Goal: Task Accomplishment & Management: Use online tool/utility

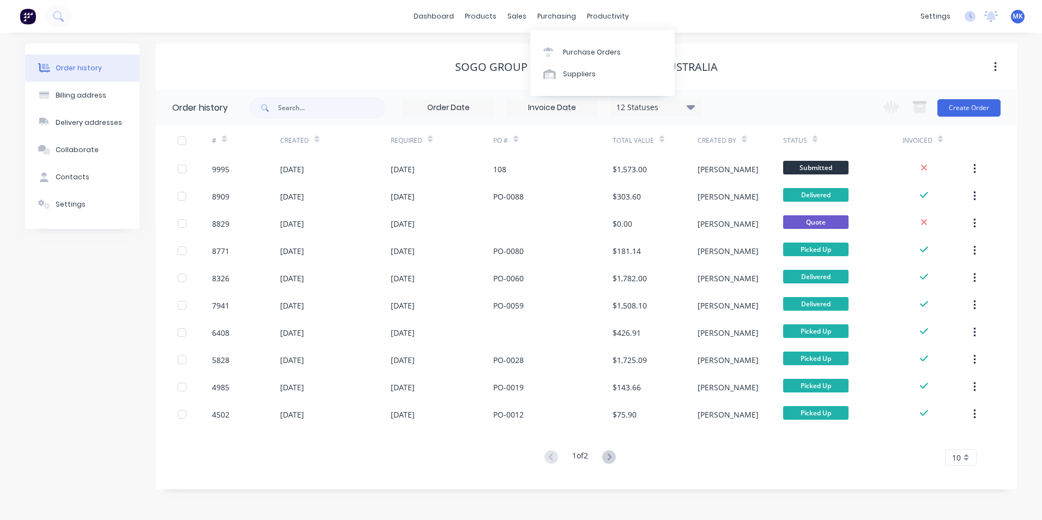
click at [556, 38] on div "Purchase Orders Suppliers" at bounding box center [602, 63] width 144 height 66
click at [564, 53] on div "Purchase Orders" at bounding box center [592, 52] width 58 height 10
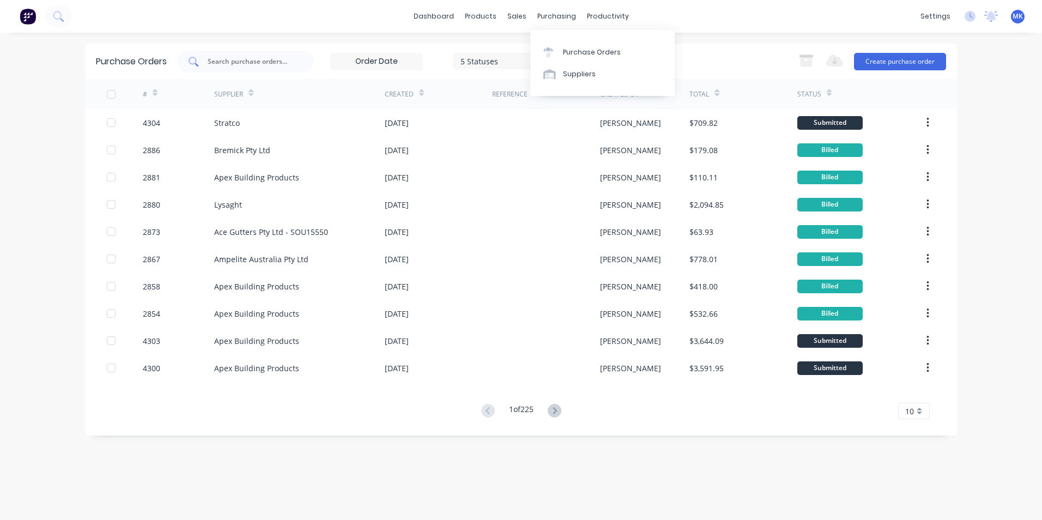
click at [229, 52] on div at bounding box center [246, 62] width 136 height 22
click at [276, 63] on input "text" at bounding box center [252, 61] width 90 height 11
type input "4299"
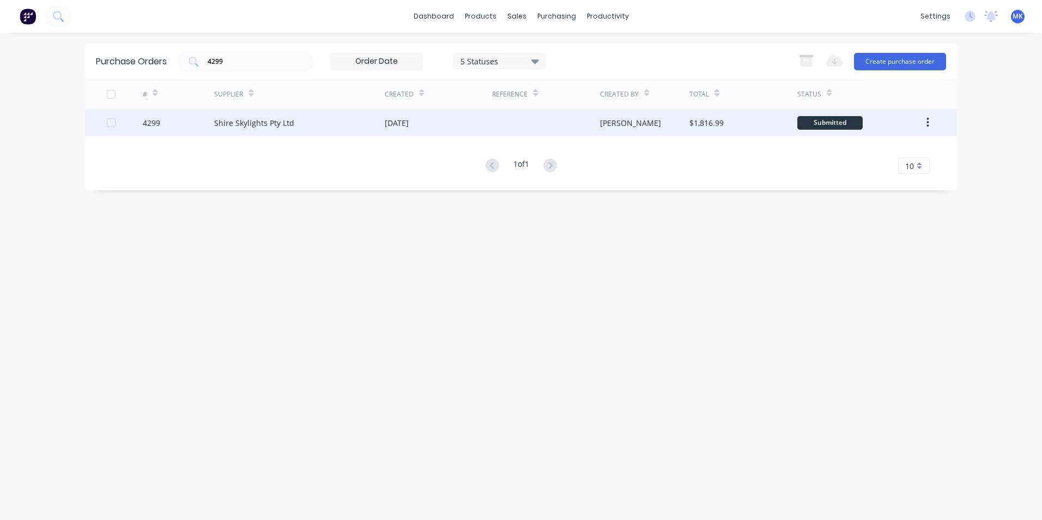
click at [711, 125] on div "$1,816.99" at bounding box center [707, 122] width 34 height 11
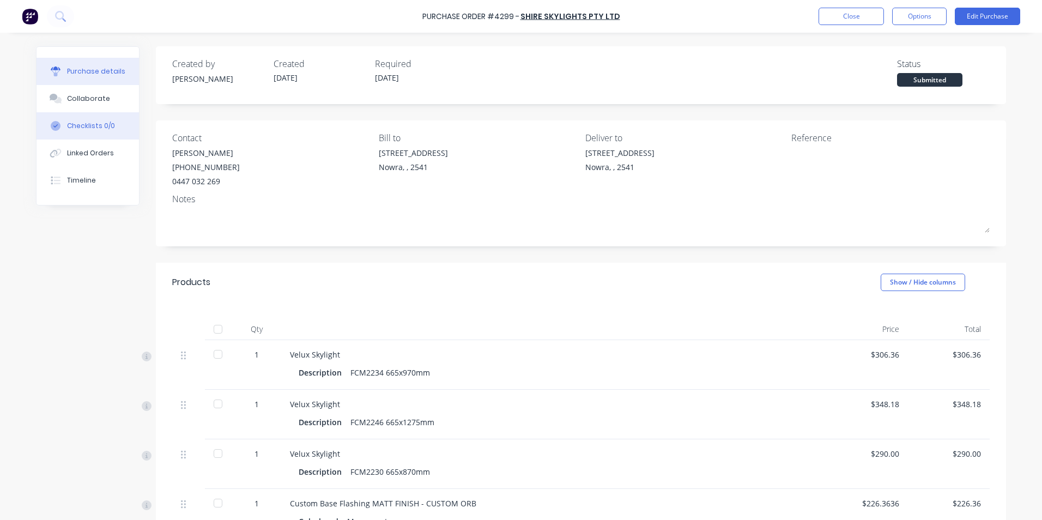
click at [95, 136] on button "Checklists 0/0" at bounding box center [88, 125] width 102 height 27
type textarea "x"
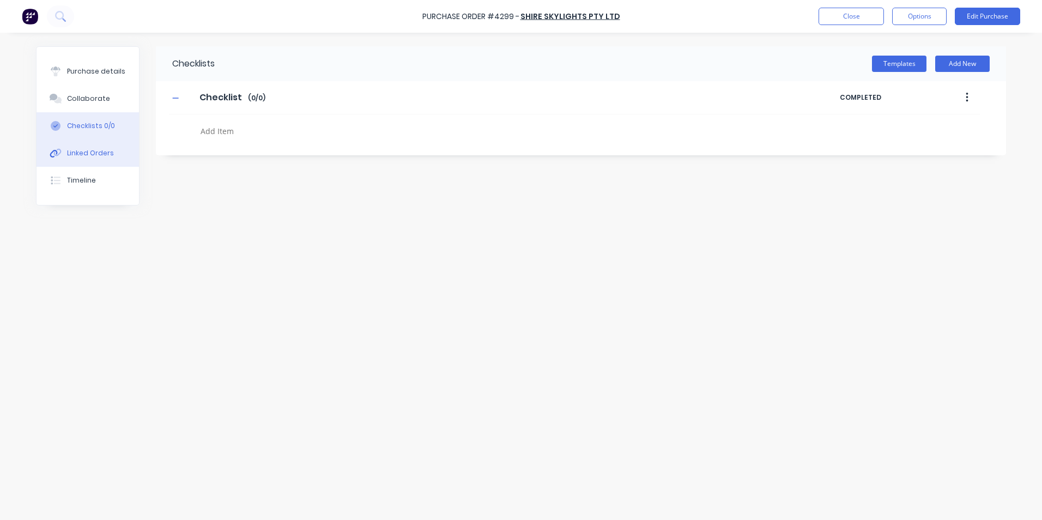
click at [92, 152] on div "Linked Orders" at bounding box center [90, 153] width 47 height 10
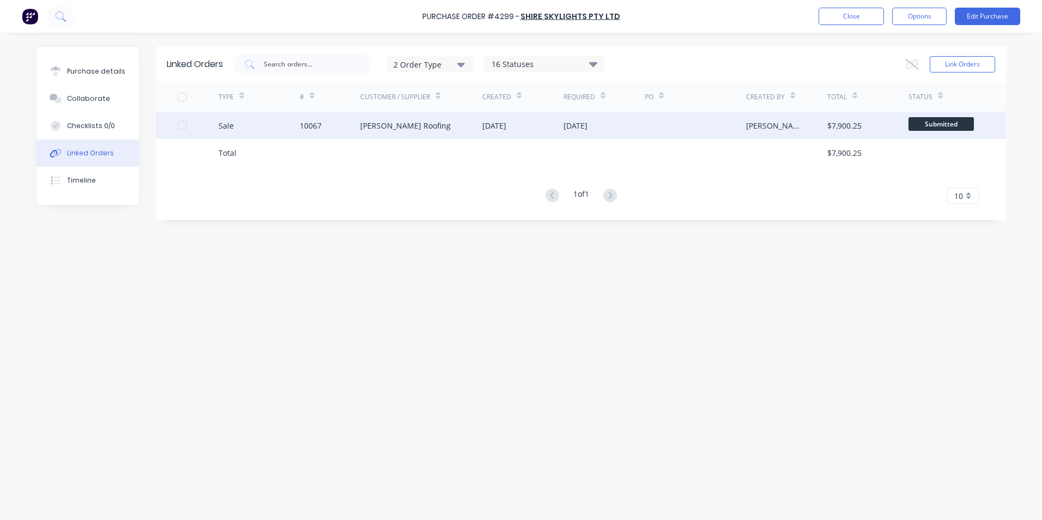
click at [559, 123] on div "[DATE]" at bounding box center [522, 125] width 81 height 27
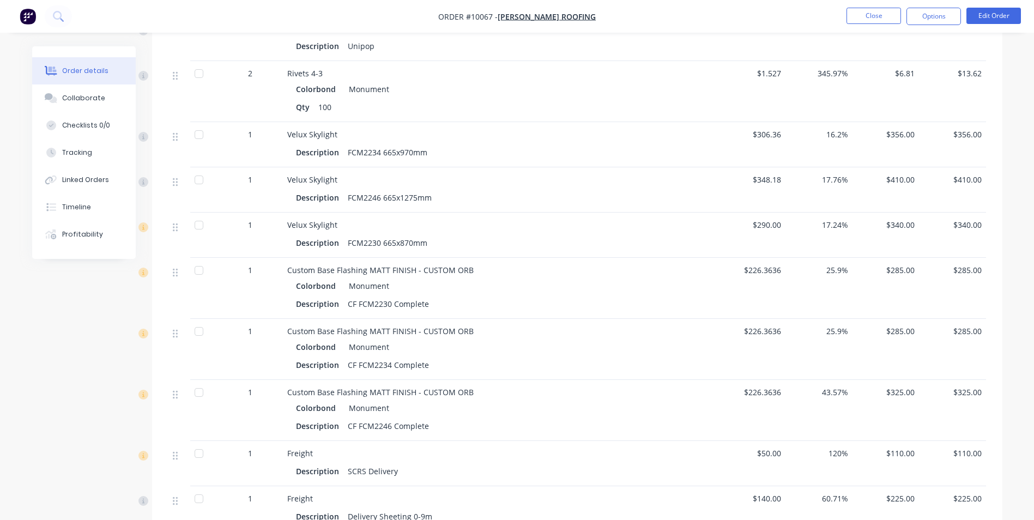
scroll to position [1254, 0]
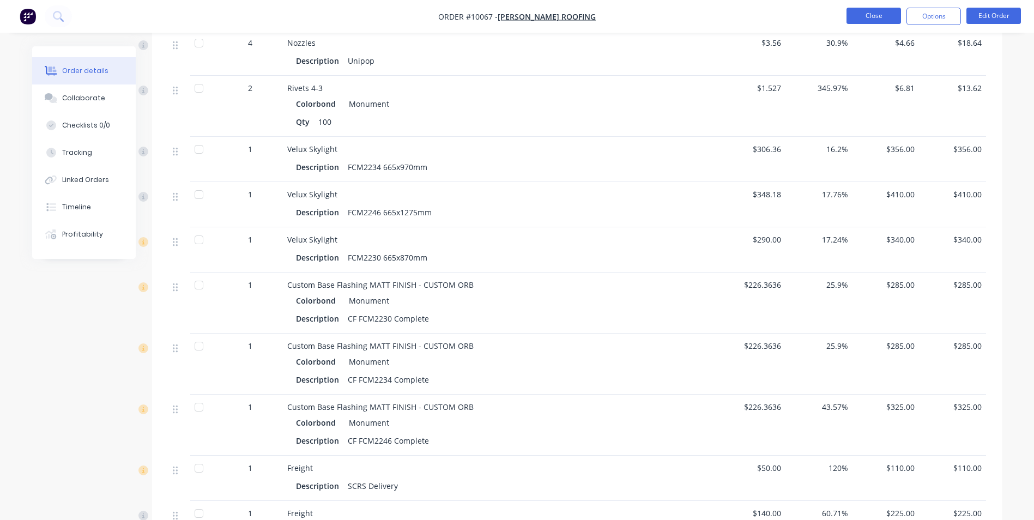
click at [882, 17] on button "Close" at bounding box center [874, 16] width 55 height 16
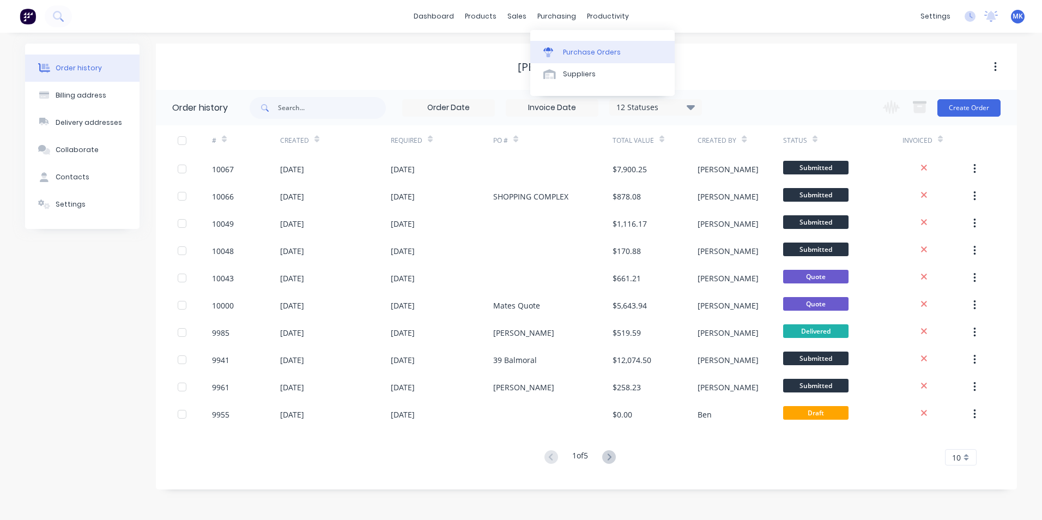
click at [556, 45] on link "Purchase Orders" at bounding box center [602, 52] width 144 height 22
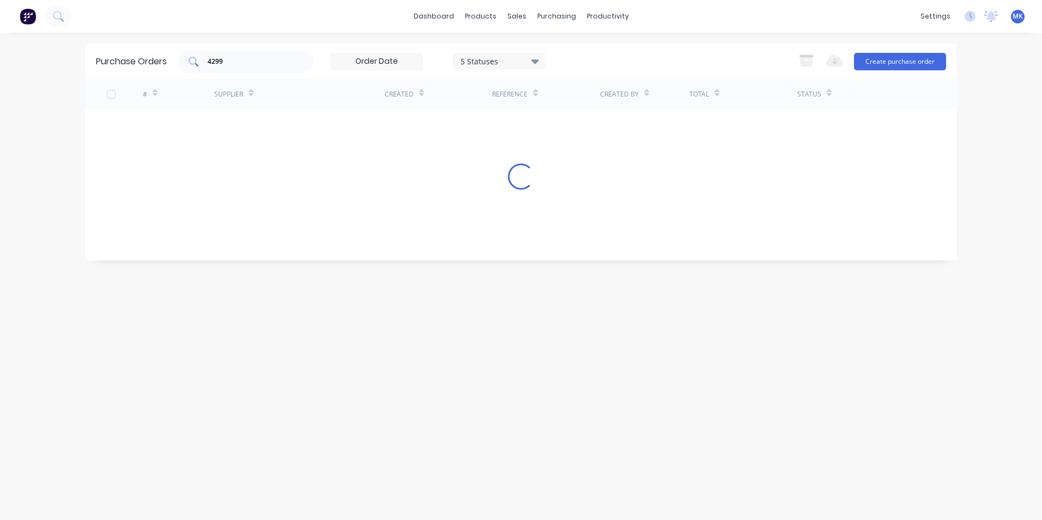
click at [225, 56] on input "4299" at bounding box center [252, 61] width 90 height 11
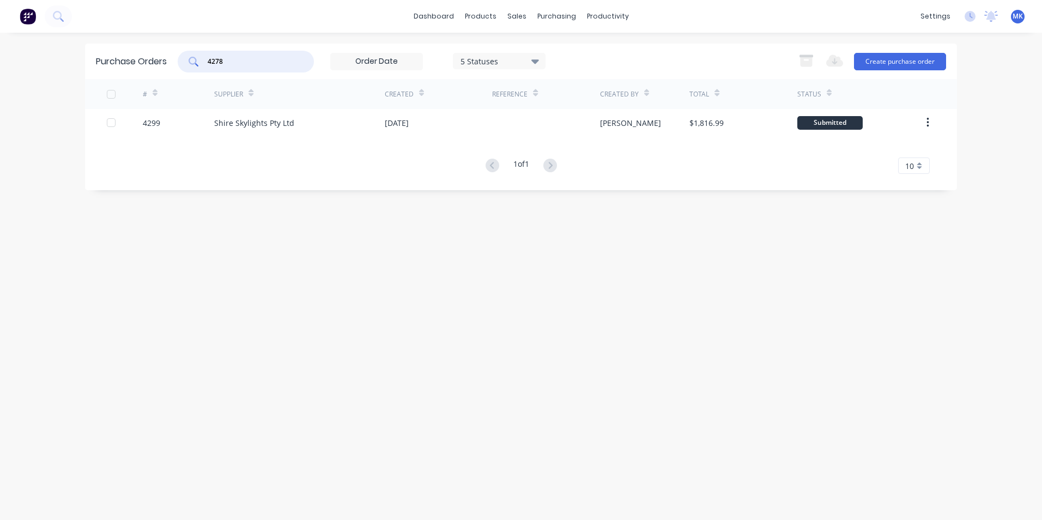
type input "4278"
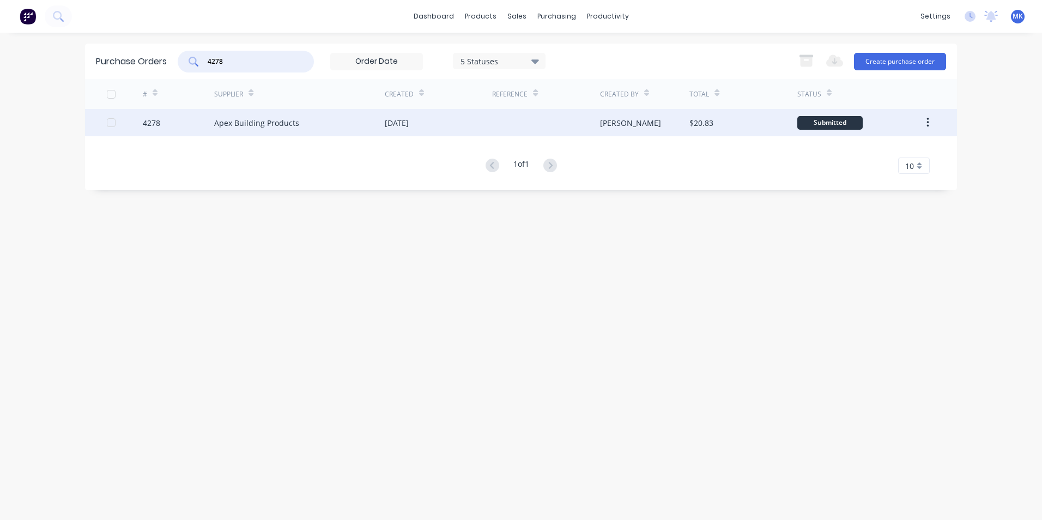
click at [705, 125] on div "$20.83" at bounding box center [702, 122] width 24 height 11
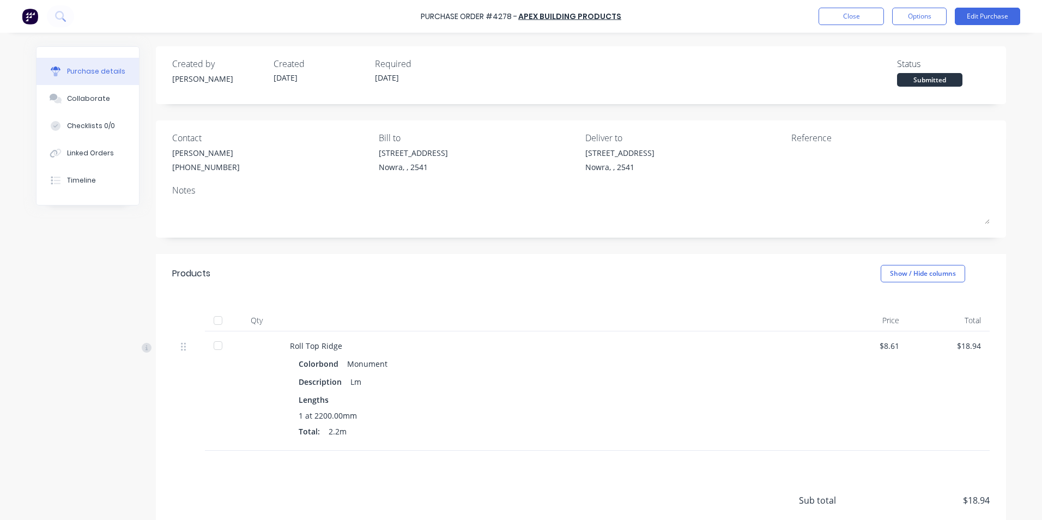
click at [207, 324] on div at bounding box center [218, 321] width 22 height 22
click at [938, 20] on button "Options" at bounding box center [919, 16] width 55 height 17
click at [906, 68] on div "Convert to Bill" at bounding box center [895, 66] width 84 height 16
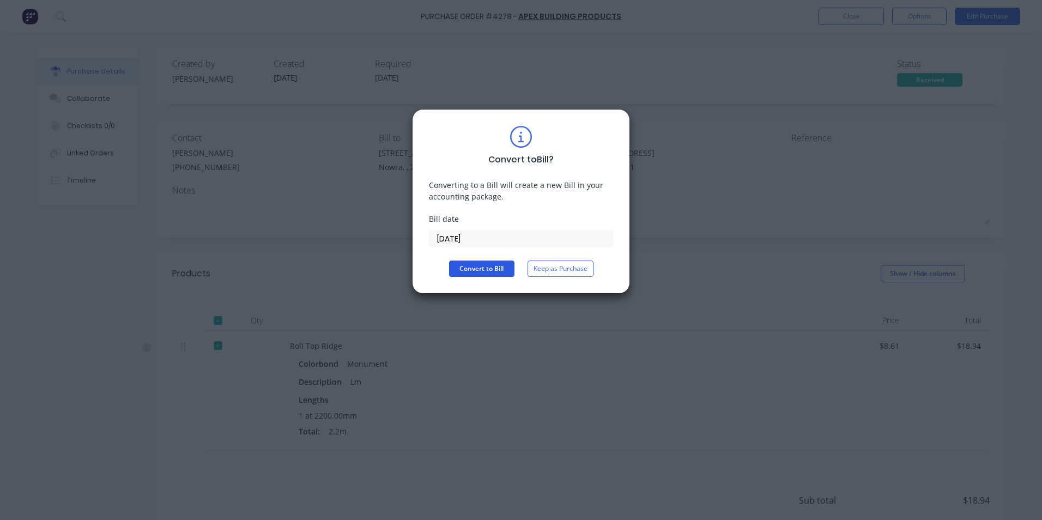
click at [473, 273] on button "Convert to Bill" at bounding box center [481, 269] width 65 height 16
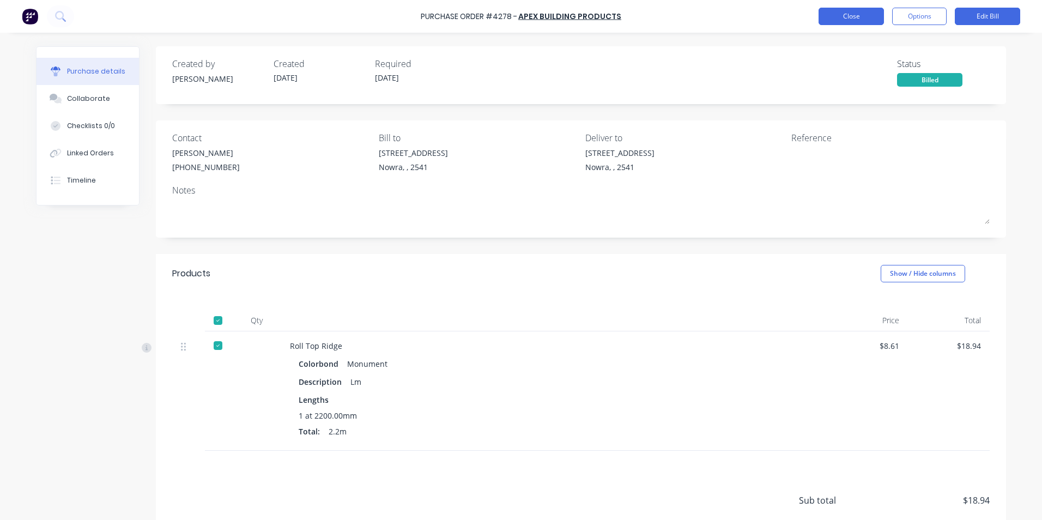
click at [859, 15] on button "Close" at bounding box center [851, 16] width 65 height 17
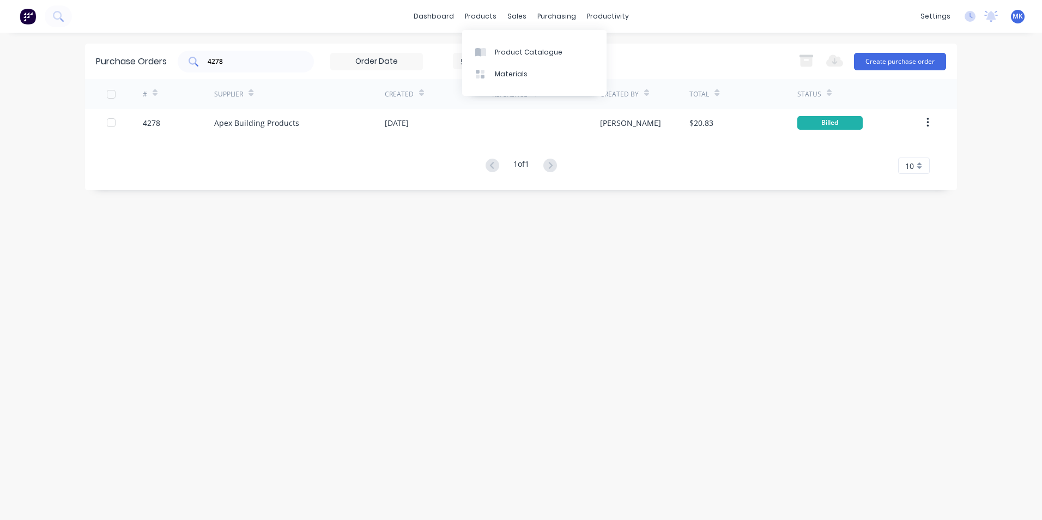
click at [269, 53] on div "4278" at bounding box center [246, 62] width 136 height 22
type input "4283"
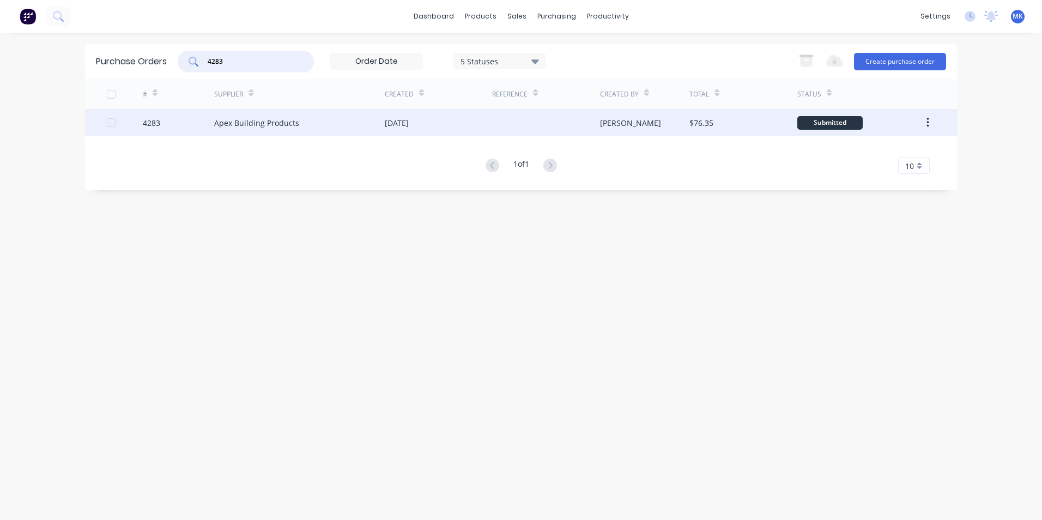
click at [684, 126] on div "[PERSON_NAME]" at bounding box center [645, 122] width 90 height 27
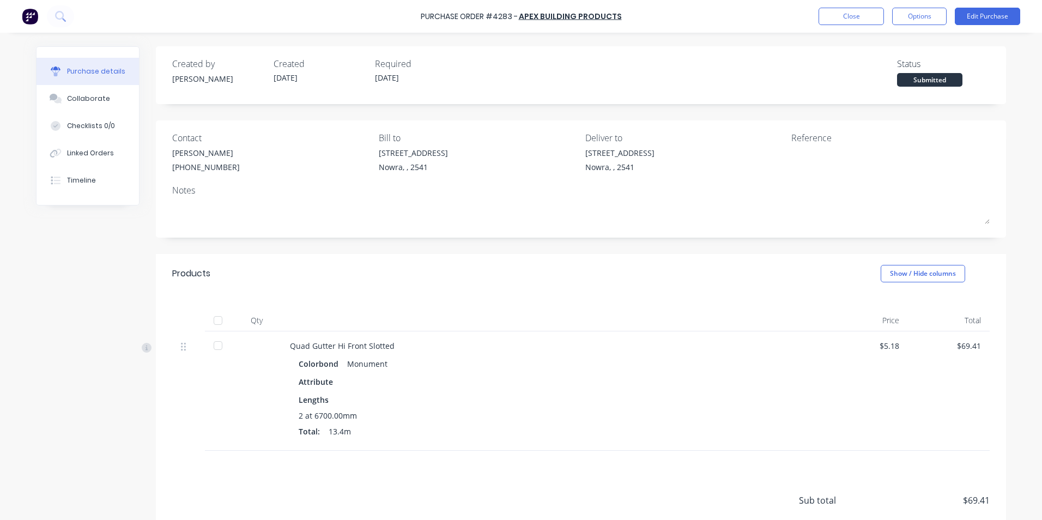
click at [215, 321] on div at bounding box center [218, 321] width 22 height 22
click at [925, 1] on div "Purchase Order #4283 - Apex Building Products Close Options Edit Purchase" at bounding box center [521, 16] width 1042 height 33
click at [925, 7] on div "Purchase Order #4283 - Apex Building Products Close Options Edit Purchase" at bounding box center [521, 16] width 1042 height 33
click at [927, 14] on button "Options" at bounding box center [919, 16] width 55 height 17
click at [924, 59] on div "Convert to Bill" at bounding box center [895, 66] width 84 height 16
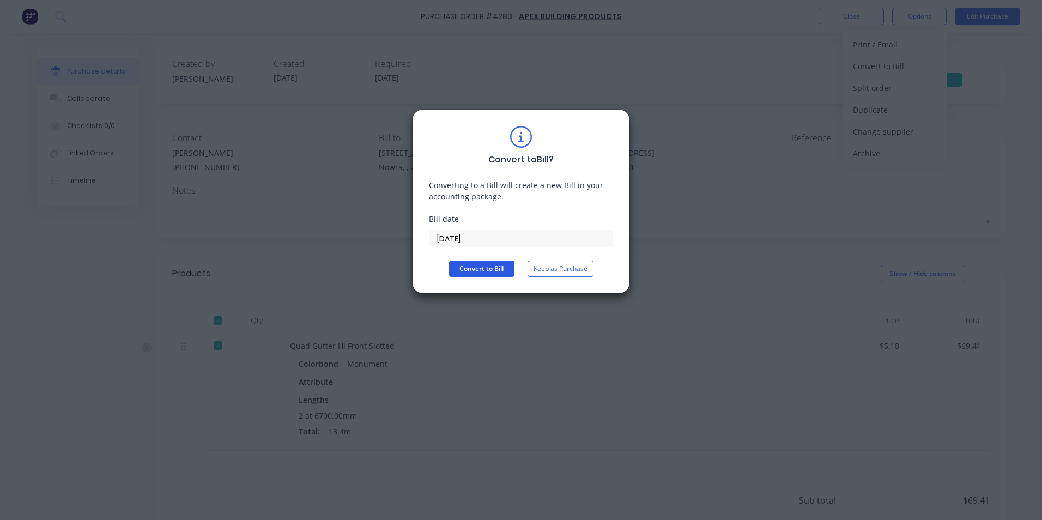
click at [491, 269] on button "Convert to Bill" at bounding box center [481, 269] width 65 height 16
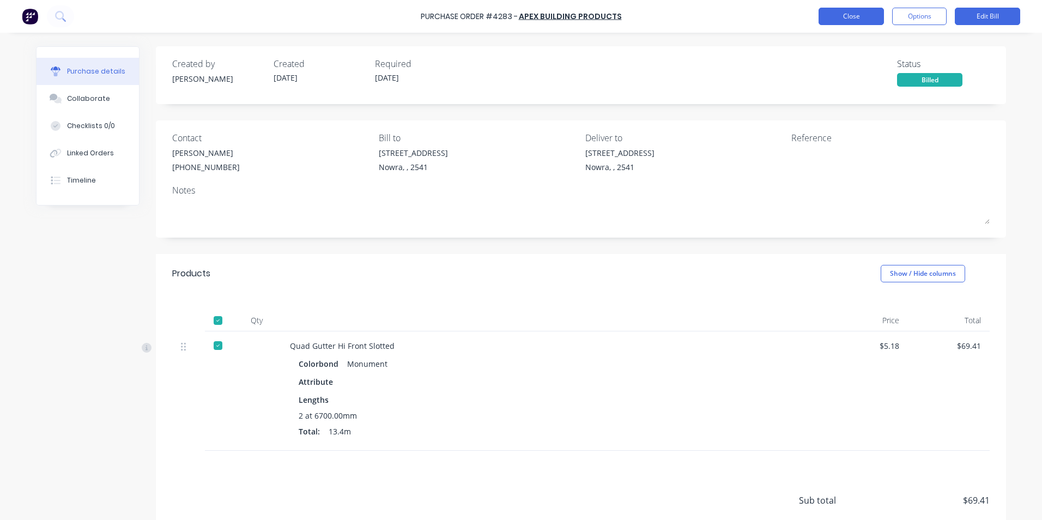
click at [857, 13] on button "Close" at bounding box center [851, 16] width 65 height 17
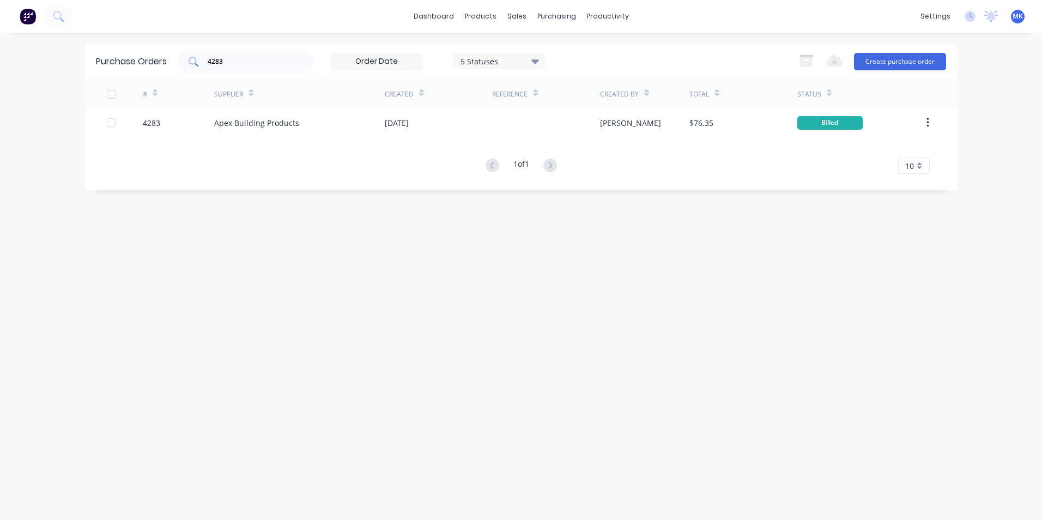
click at [267, 70] on div "4283" at bounding box center [246, 62] width 136 height 22
type input "4284"
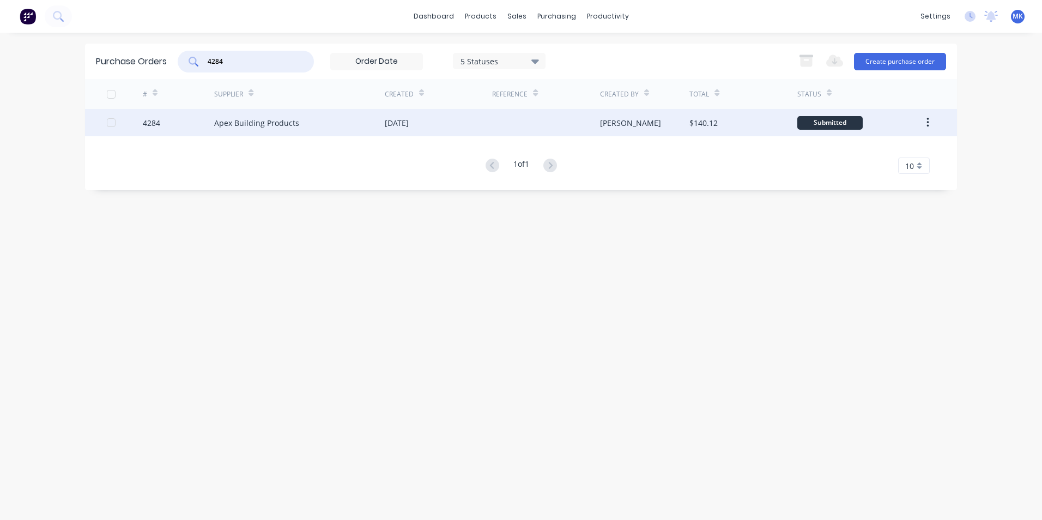
click at [713, 127] on div "$140.12" at bounding box center [704, 122] width 28 height 11
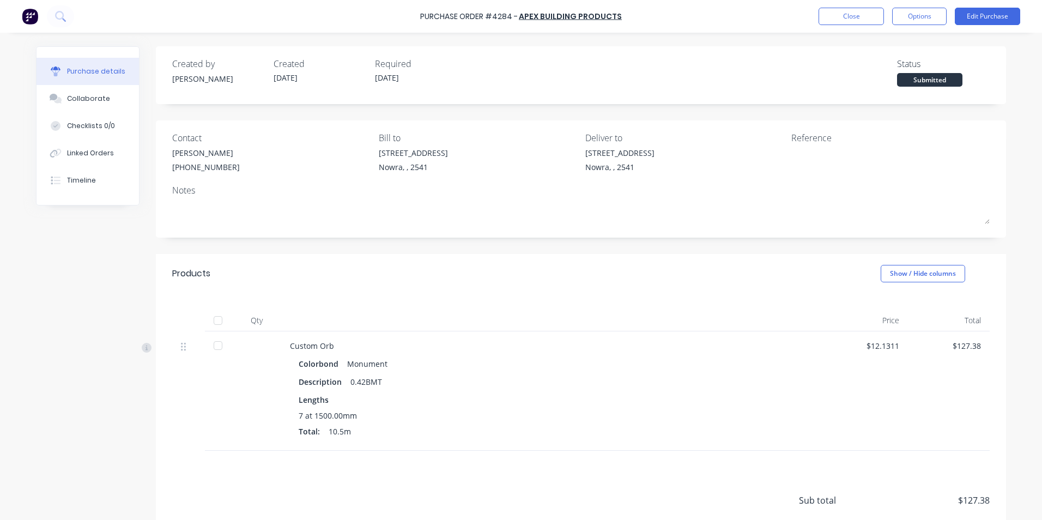
click at [214, 324] on div at bounding box center [218, 321] width 22 height 22
click at [924, 11] on button "Options" at bounding box center [919, 16] width 55 height 17
click at [899, 67] on div "Convert to Bill" at bounding box center [895, 66] width 84 height 16
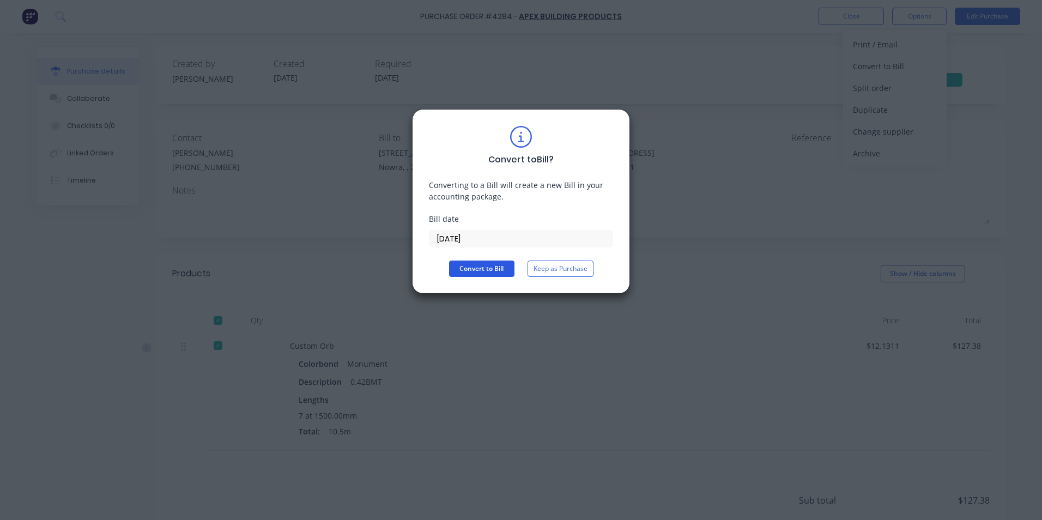
click at [487, 271] on button "Convert to Bill" at bounding box center [481, 269] width 65 height 16
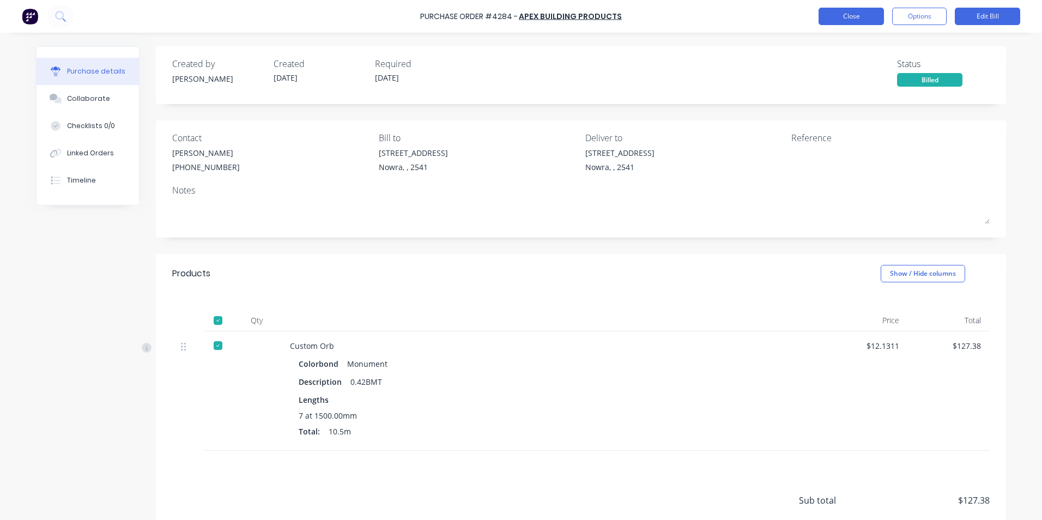
click at [867, 20] on button "Close" at bounding box center [851, 16] width 65 height 17
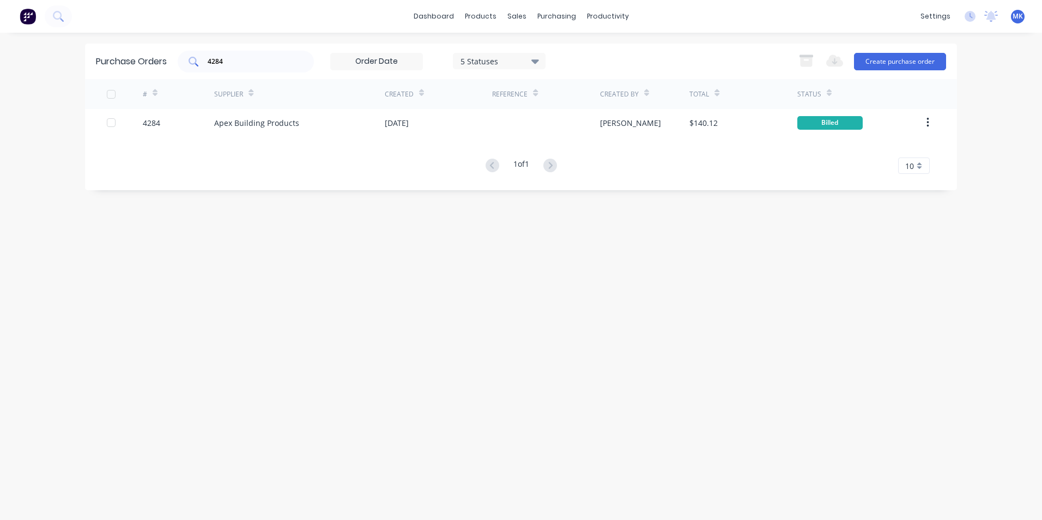
click at [264, 55] on div "4284" at bounding box center [246, 62] width 136 height 22
click at [258, 58] on input "4284" at bounding box center [252, 61] width 90 height 11
type input "4287"
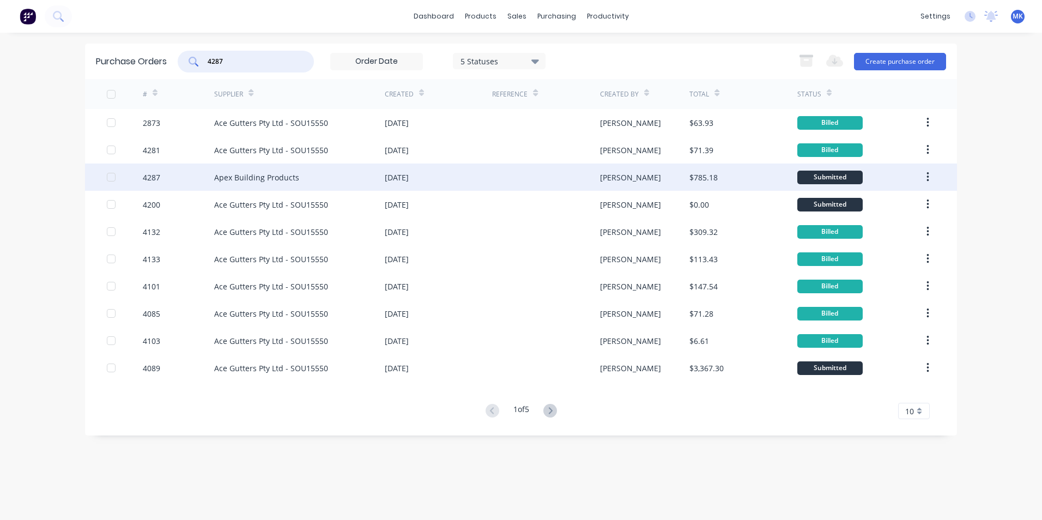
click at [551, 172] on div at bounding box center [545, 177] width 107 height 27
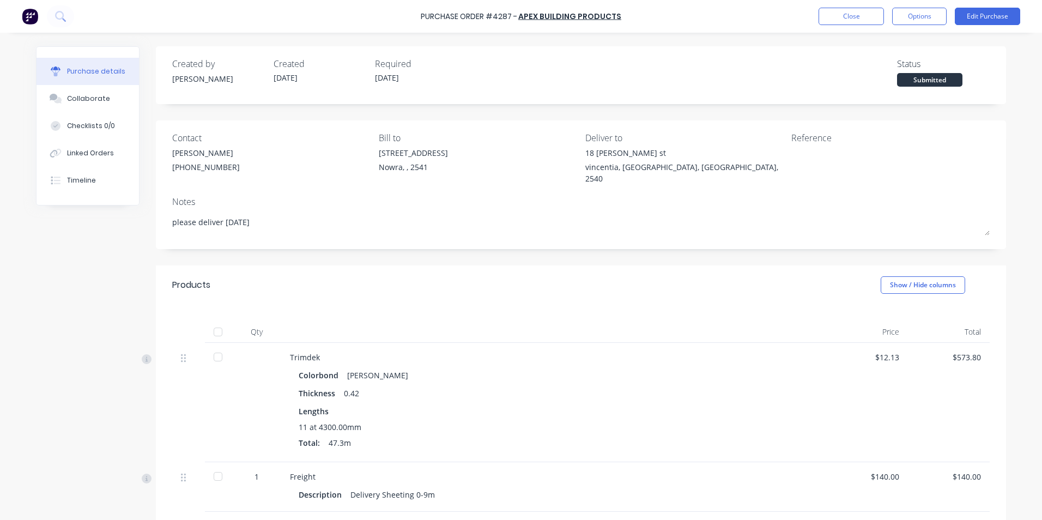
click at [219, 321] on div at bounding box center [218, 332] width 22 height 22
click at [929, 20] on button "Options" at bounding box center [919, 16] width 55 height 17
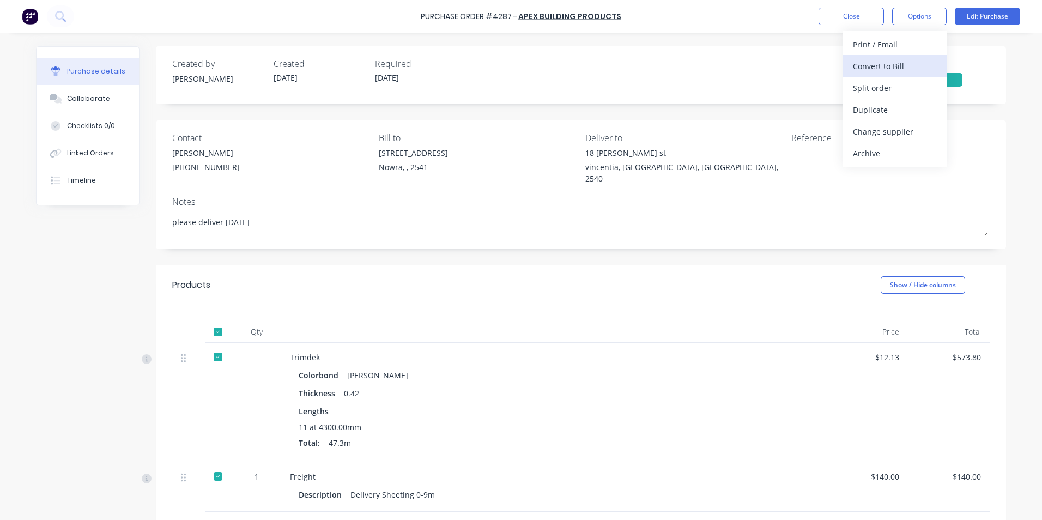
click at [922, 71] on div "Convert to Bill" at bounding box center [895, 66] width 84 height 16
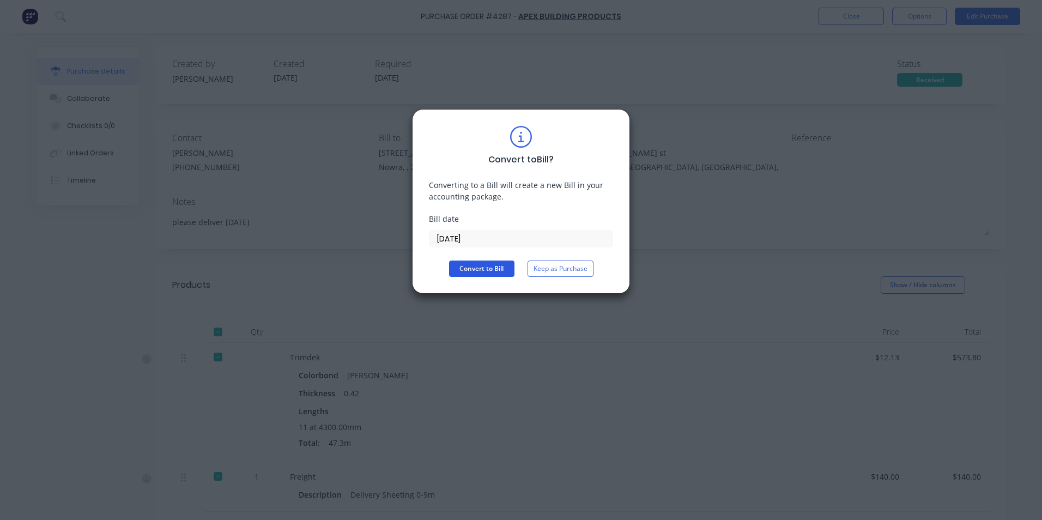
click at [499, 269] on button "Convert to Bill" at bounding box center [481, 269] width 65 height 16
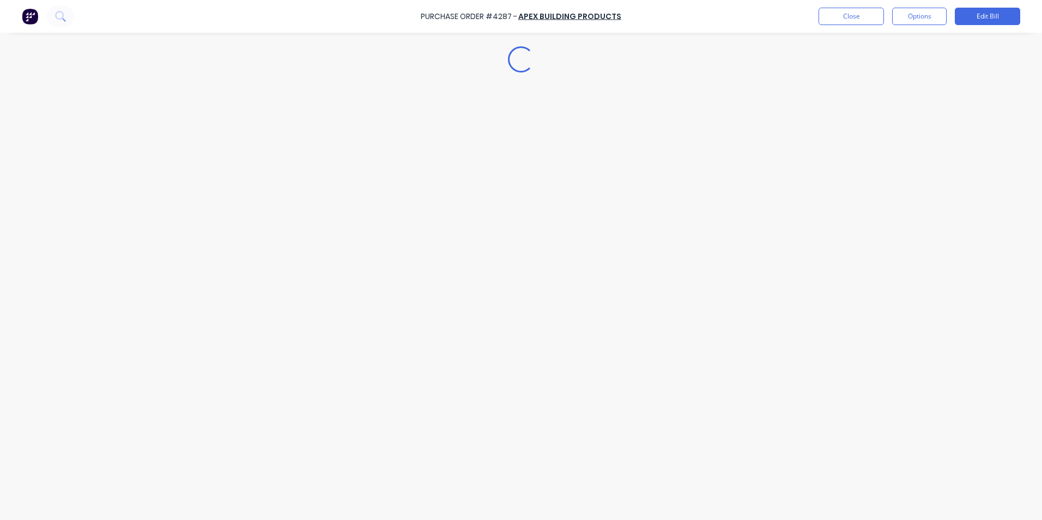
type textarea "x"
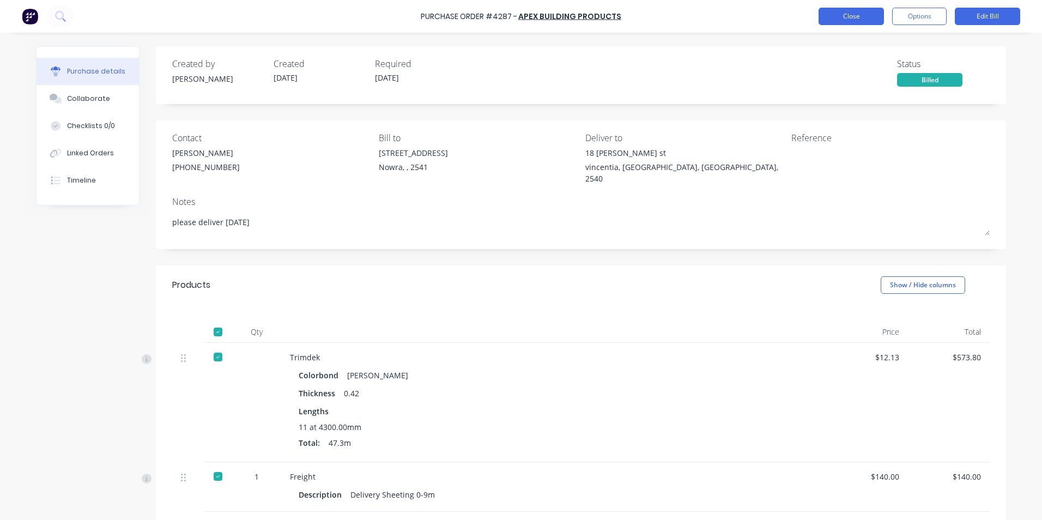
click at [854, 14] on button "Close" at bounding box center [851, 16] width 65 height 17
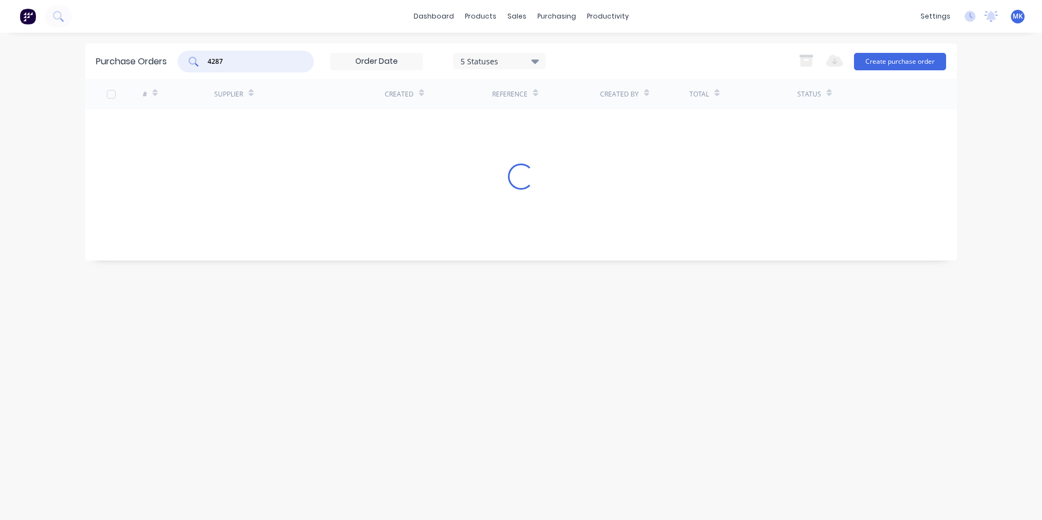
click at [255, 62] on input "4287" at bounding box center [252, 61] width 90 height 11
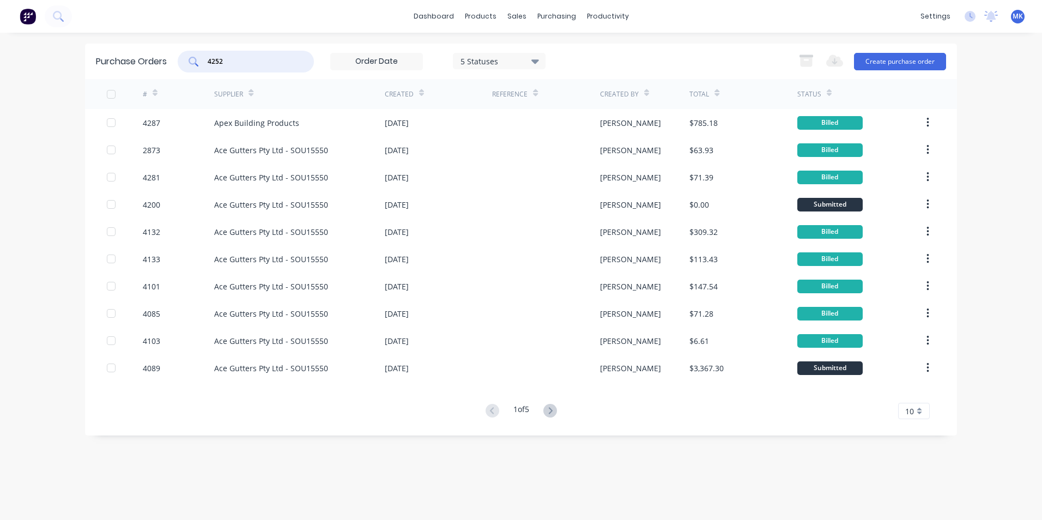
type input "4252"
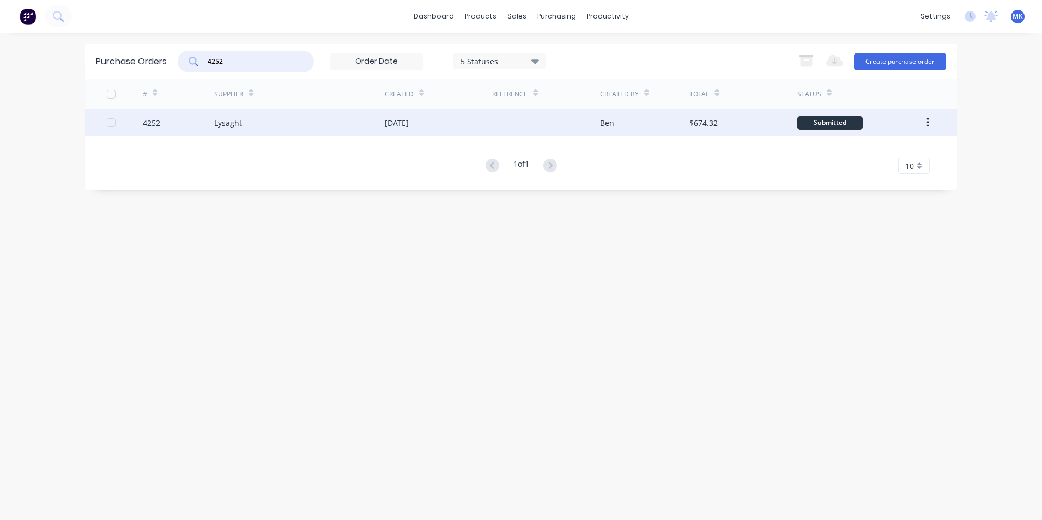
click at [716, 122] on div "$674.32" at bounding box center [704, 122] width 28 height 11
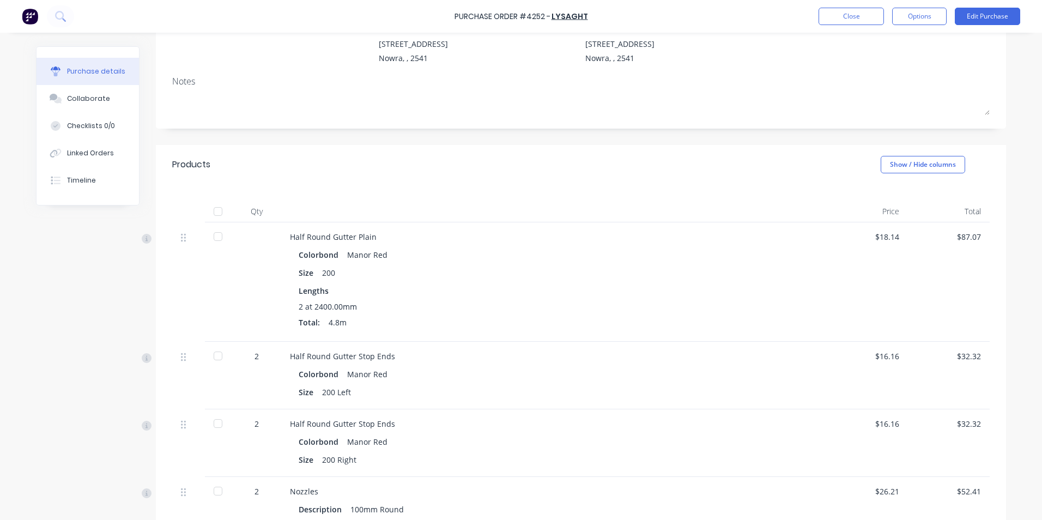
scroll to position [327, 0]
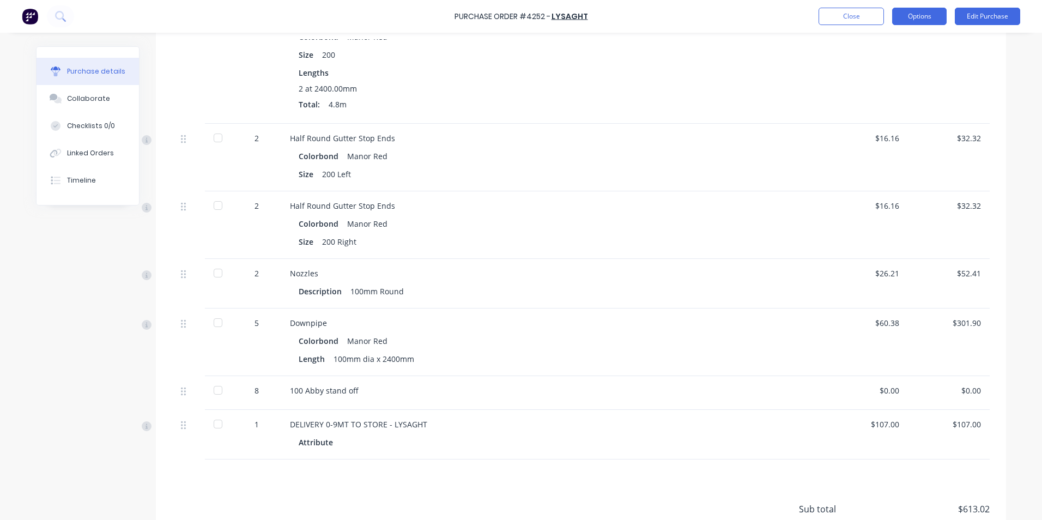
click at [915, 22] on button "Options" at bounding box center [919, 16] width 55 height 17
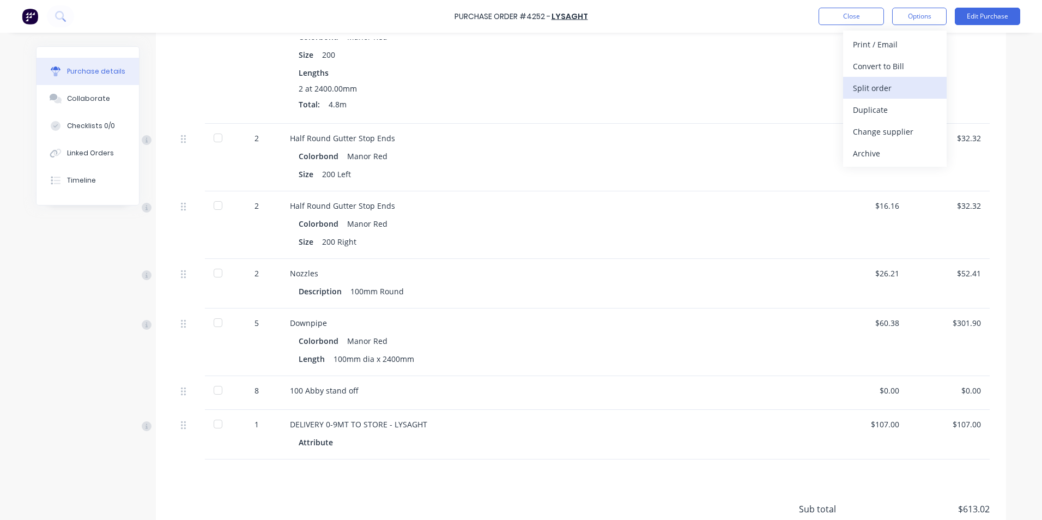
click at [900, 94] on div "Split order" at bounding box center [895, 88] width 84 height 16
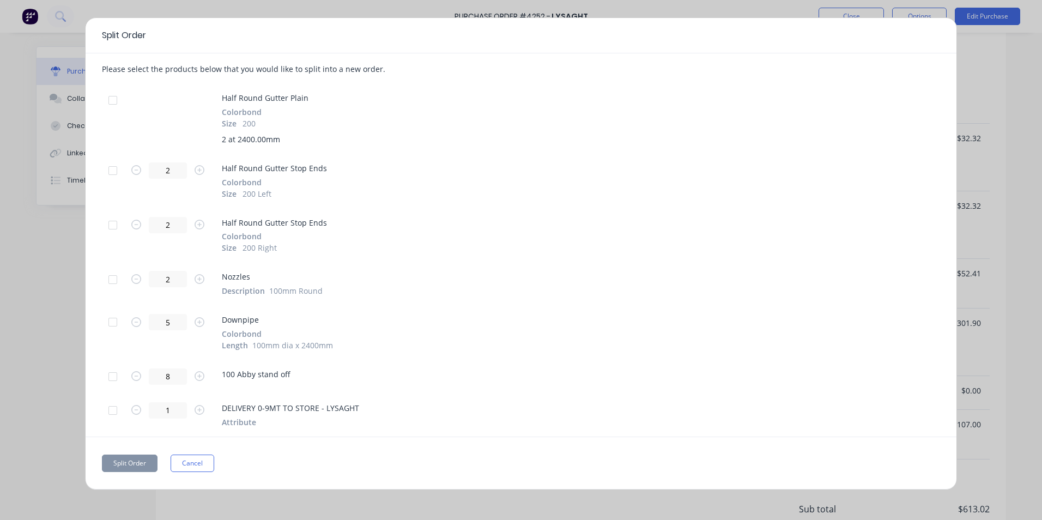
click at [117, 324] on div at bounding box center [113, 322] width 22 height 22
click at [140, 460] on button "Split Order" at bounding box center [130, 463] width 56 height 17
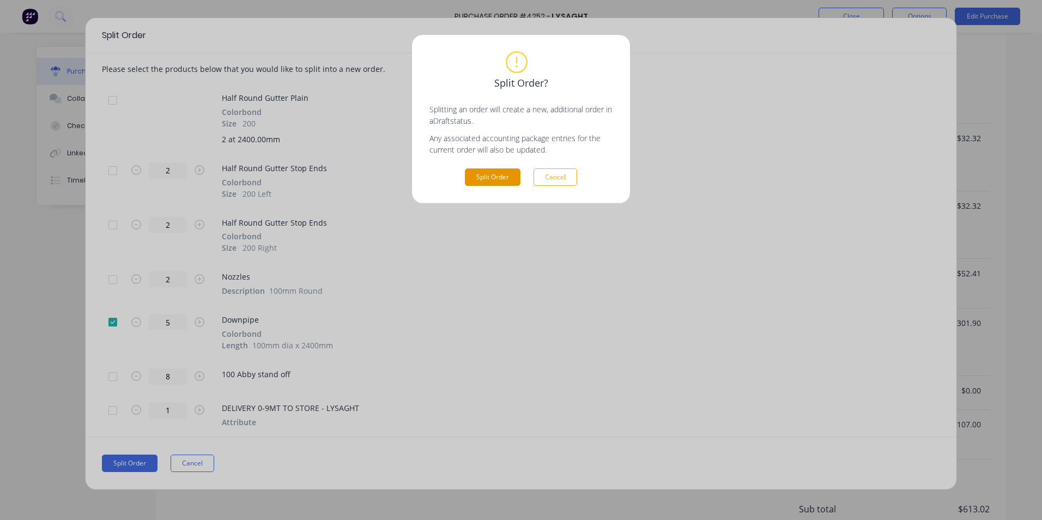
click at [512, 177] on button "Split Order" at bounding box center [493, 176] width 56 height 17
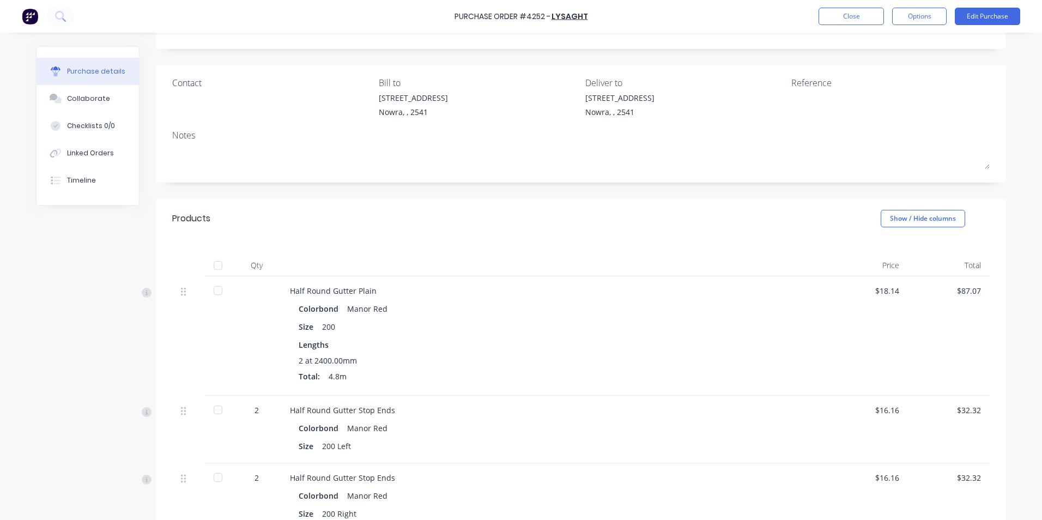
scroll to position [55, 0]
click at [850, 16] on button "Close" at bounding box center [851, 16] width 65 height 17
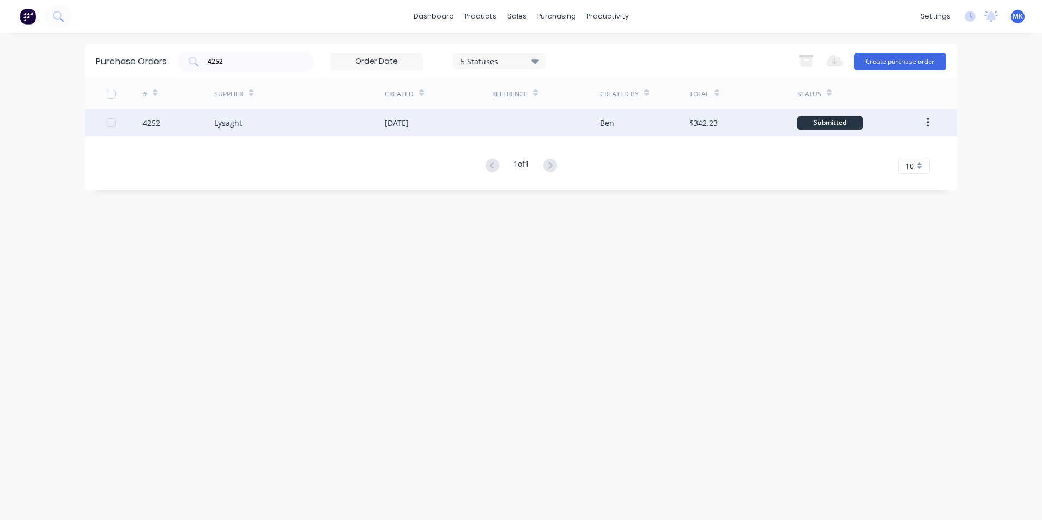
click at [667, 122] on div "Ben" at bounding box center [645, 122] width 90 height 27
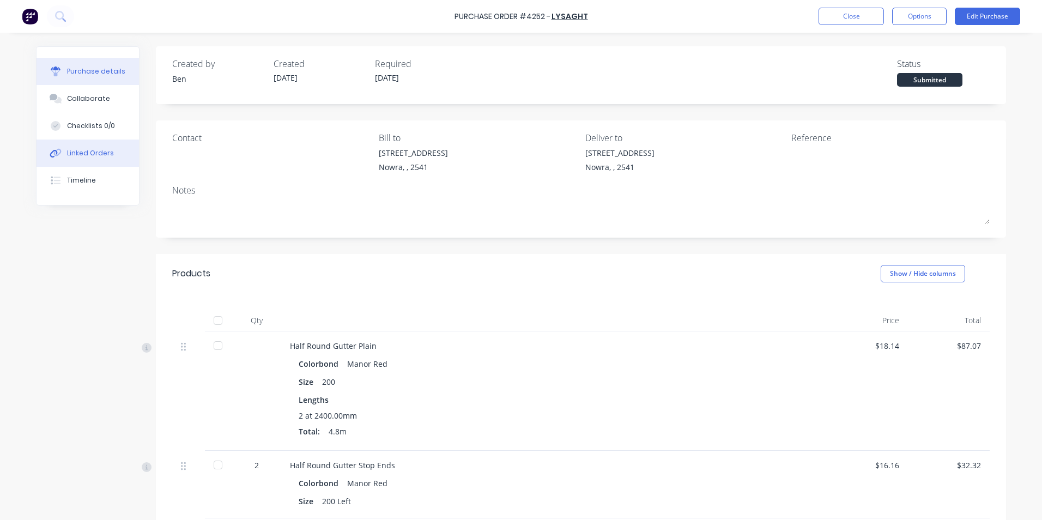
click at [89, 160] on button "Linked Orders" at bounding box center [88, 153] width 102 height 27
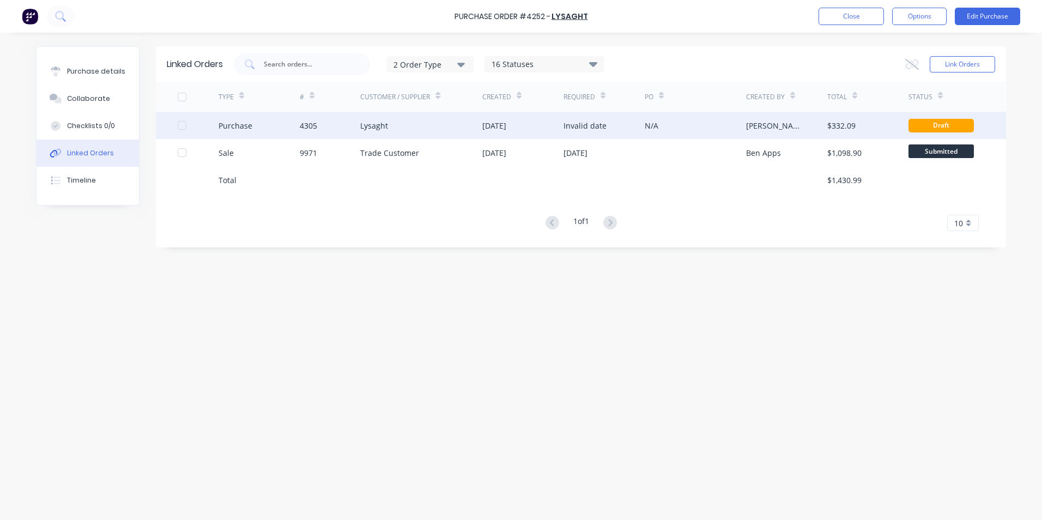
click at [575, 124] on div "Invalid date" at bounding box center [585, 125] width 43 height 11
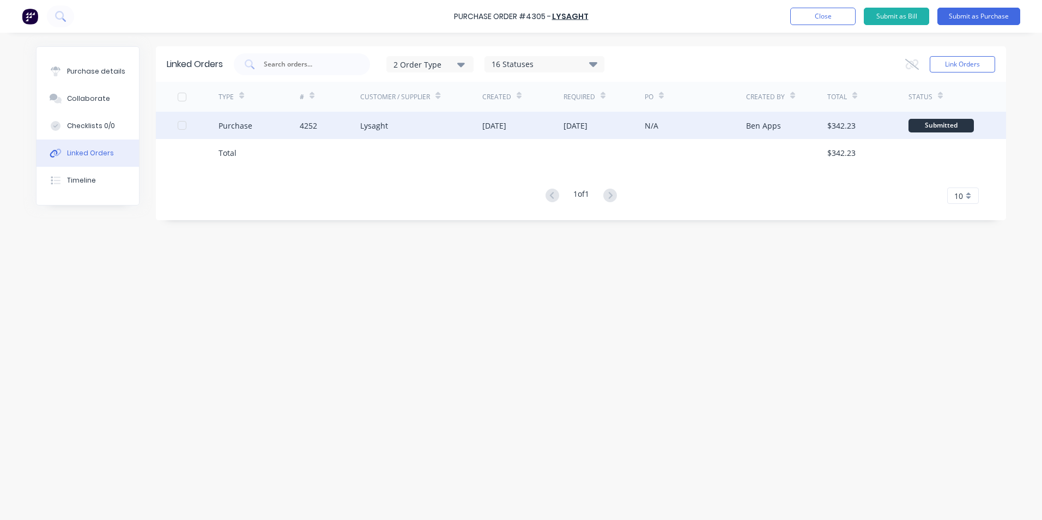
click at [825, 130] on div "Ben Apps" at bounding box center [786, 125] width 81 height 27
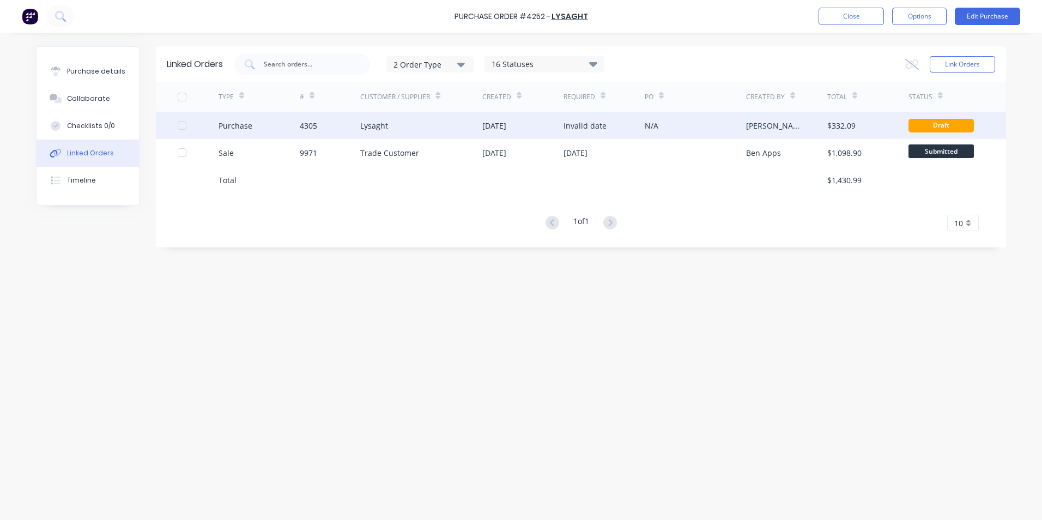
click at [401, 127] on div "Lysaght" at bounding box center [421, 125] width 122 height 27
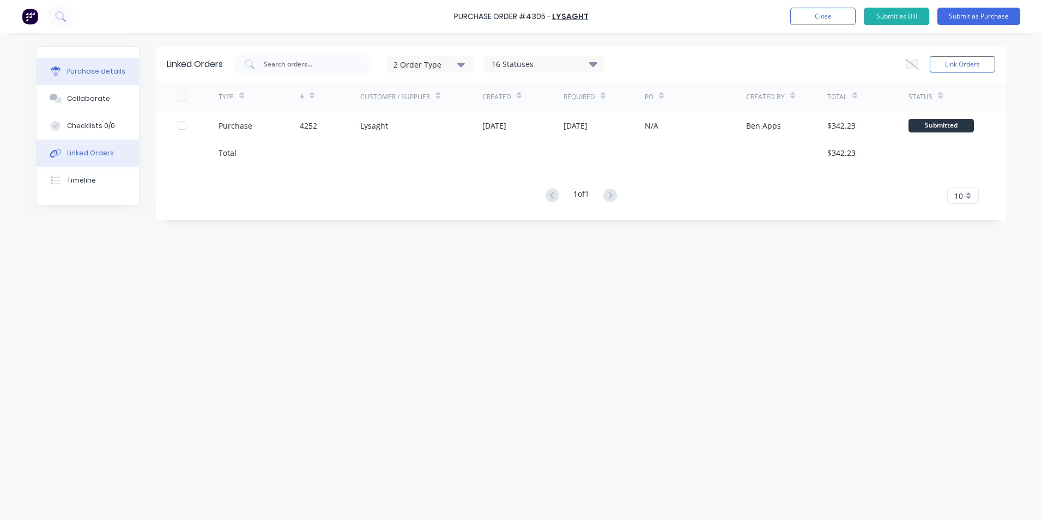
click at [97, 70] on div "Purchase details" at bounding box center [96, 71] width 58 height 10
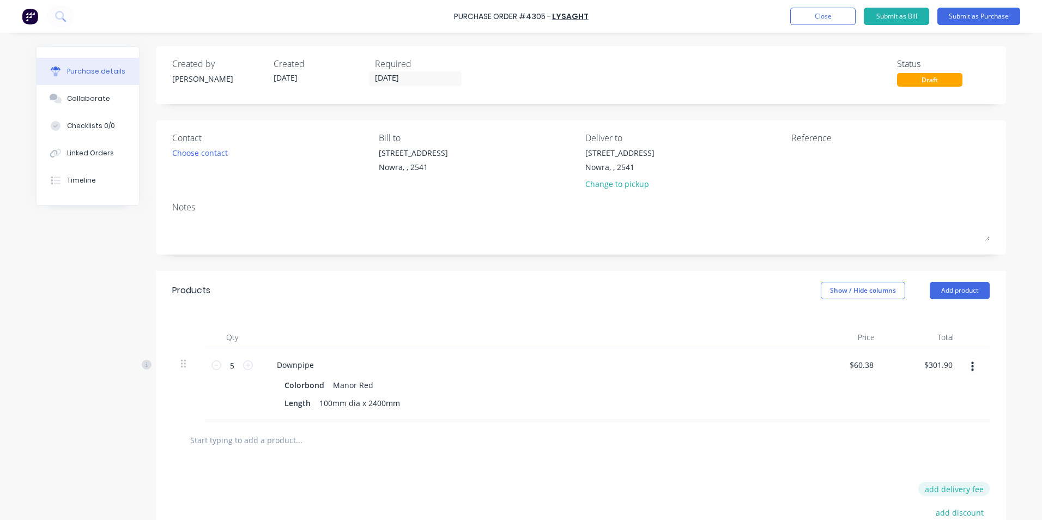
click at [958, 495] on button "add delivery fee" at bounding box center [953, 489] width 71 height 14
type input "$107.00"
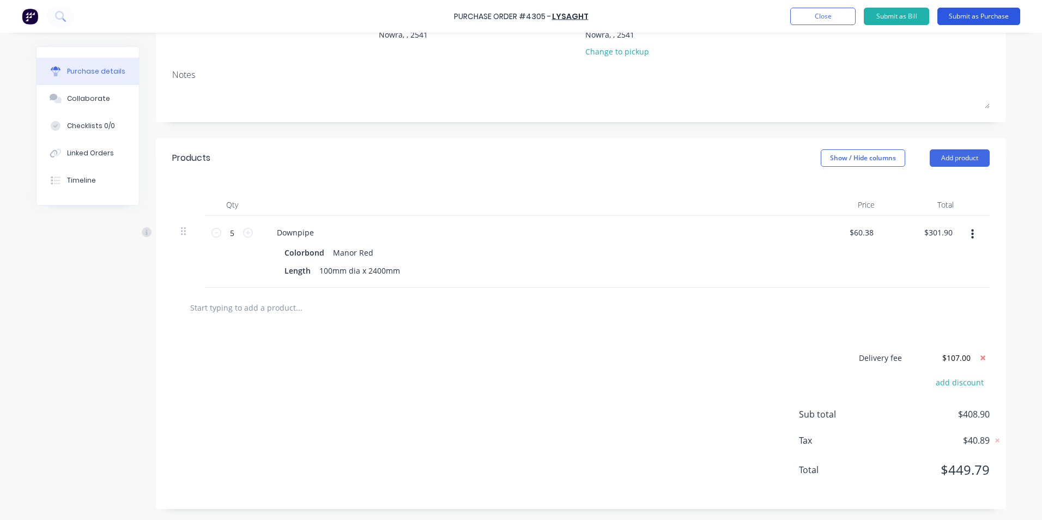
click at [980, 23] on button "Submit as Purchase" at bounding box center [979, 16] width 83 height 17
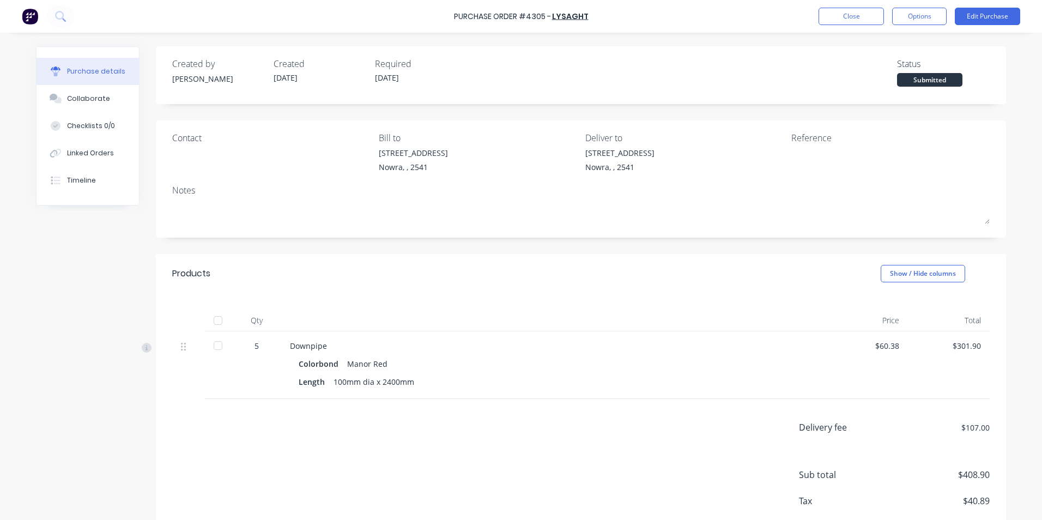
click at [214, 321] on div at bounding box center [218, 321] width 22 height 22
click at [924, 16] on button "Options" at bounding box center [919, 16] width 55 height 17
click at [904, 67] on div "Convert to Bill" at bounding box center [895, 66] width 84 height 16
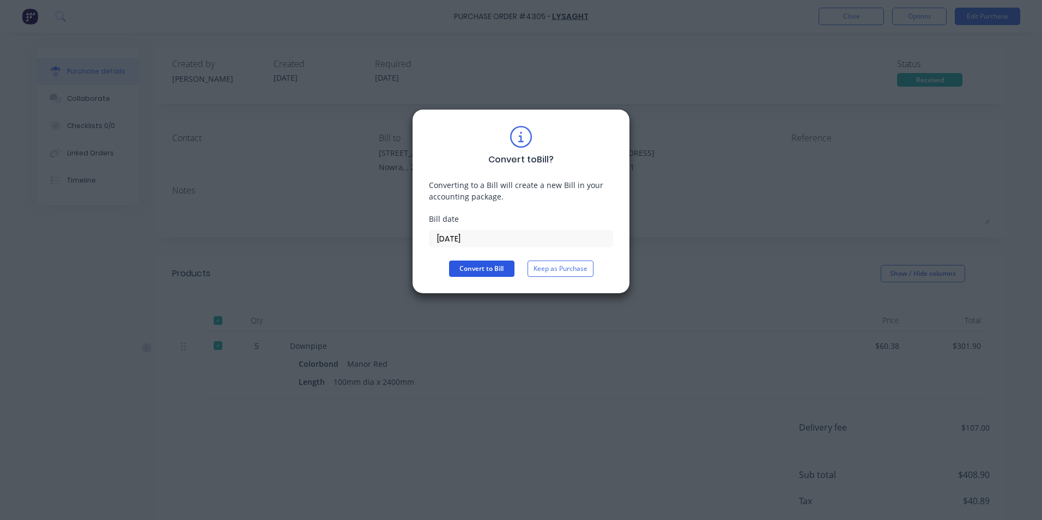
click at [473, 263] on button "Convert to Bill" at bounding box center [481, 269] width 65 height 16
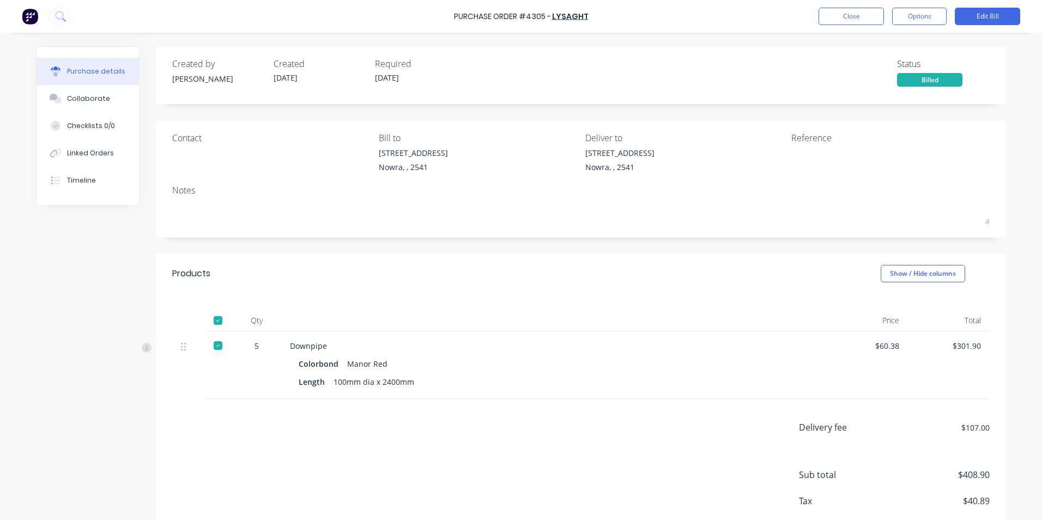
click at [846, 27] on div "Purchase Order #4305 - Lysaght Close Options Edit Bill" at bounding box center [521, 16] width 1042 height 33
click at [845, 17] on button "Close" at bounding box center [851, 16] width 65 height 17
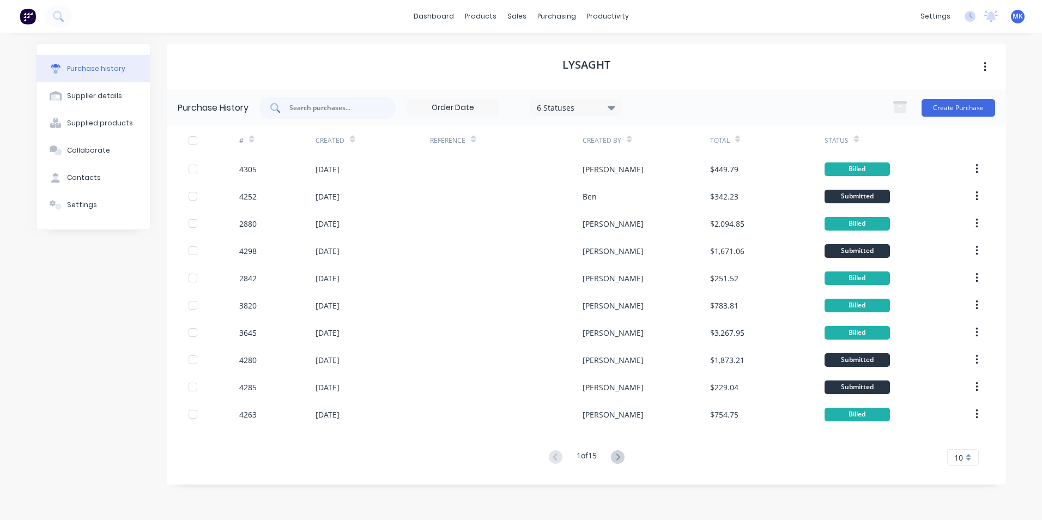
click at [313, 108] on input "text" at bounding box center [333, 107] width 90 height 11
click at [566, 49] on div "Purchase Orders" at bounding box center [592, 52] width 58 height 10
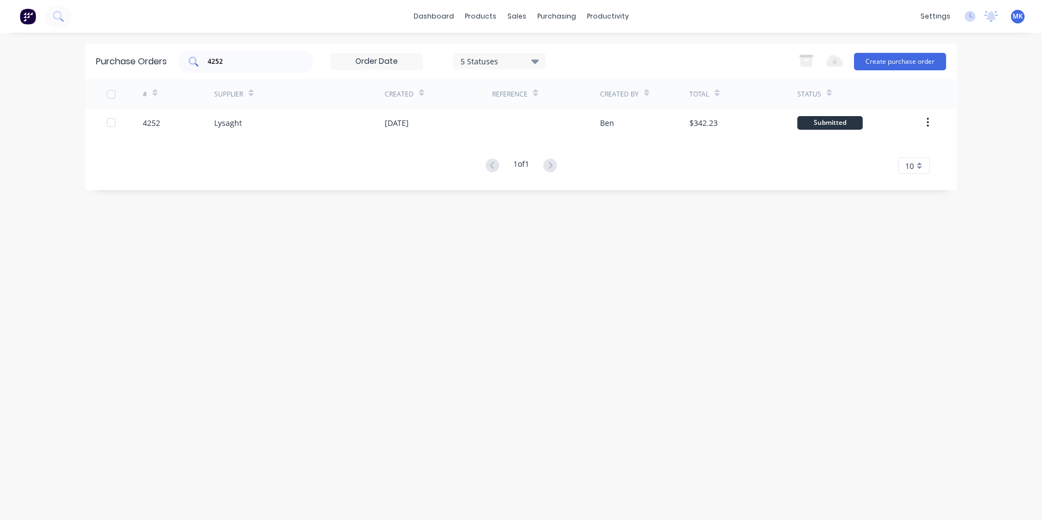
click at [251, 61] on input "4252" at bounding box center [252, 61] width 90 height 11
type input "4272"
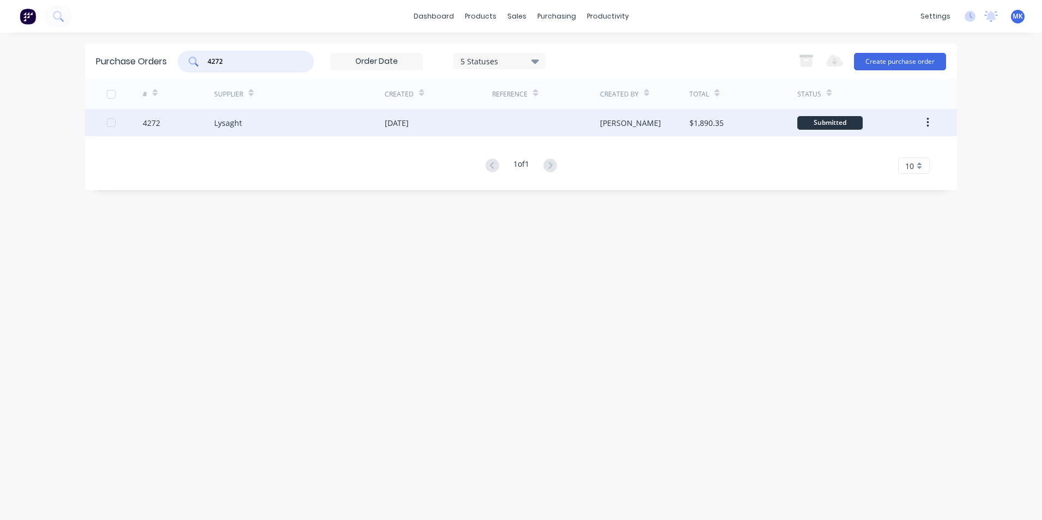
click at [752, 126] on div "$1,890.35" at bounding box center [743, 122] width 107 height 27
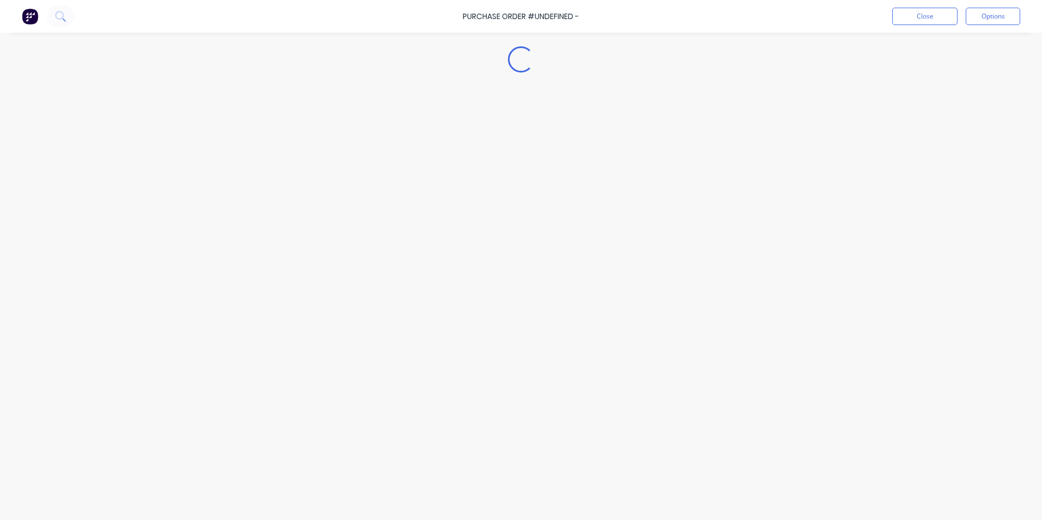
type textarea "x"
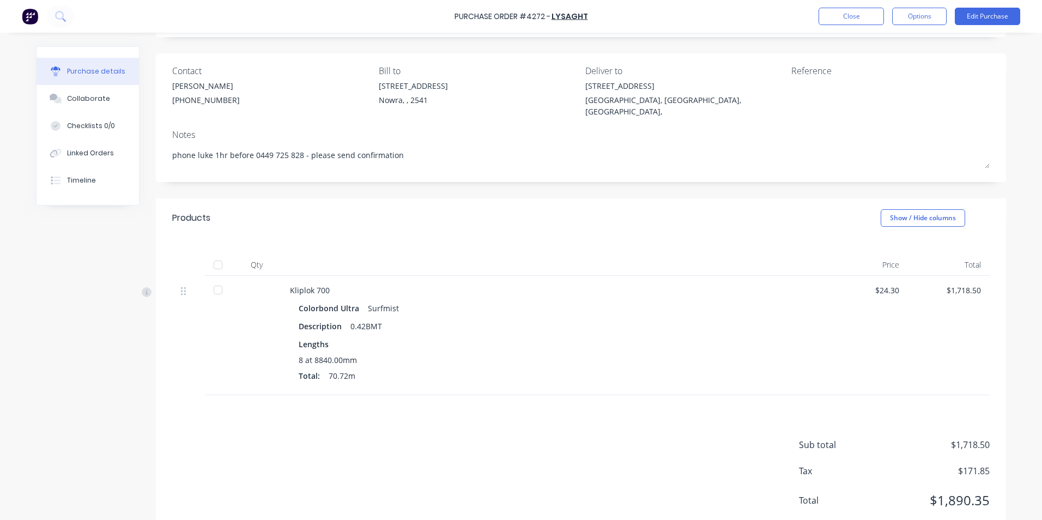
scroll to position [86, 0]
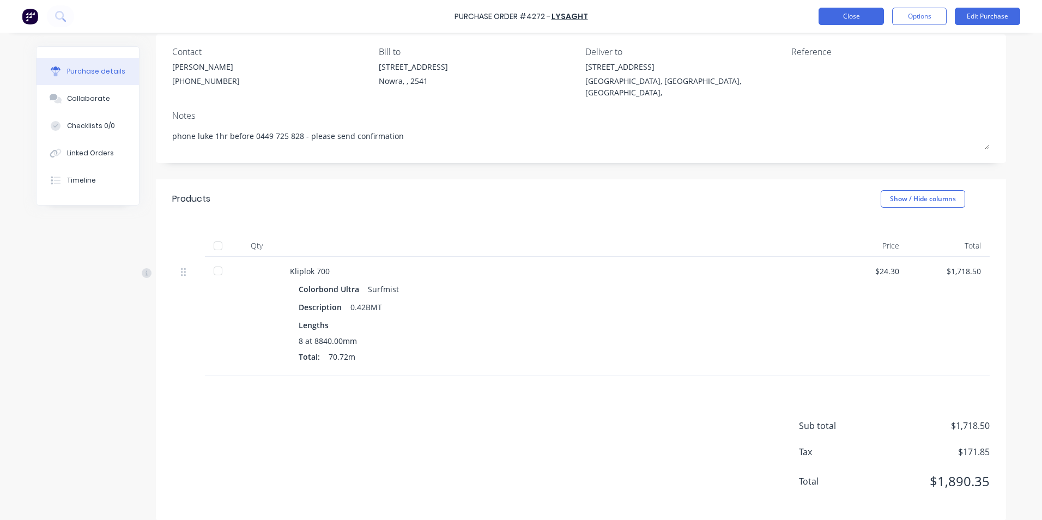
click at [847, 12] on button "Close" at bounding box center [851, 16] width 65 height 17
